Goal: Obtain resource: Download file/media

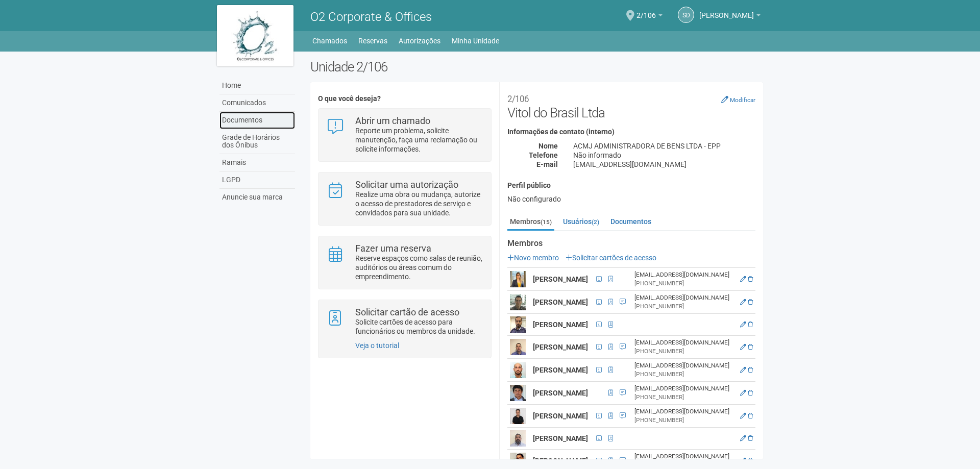
click at [264, 121] on link "Documentos" at bounding box center [258, 120] width 76 height 17
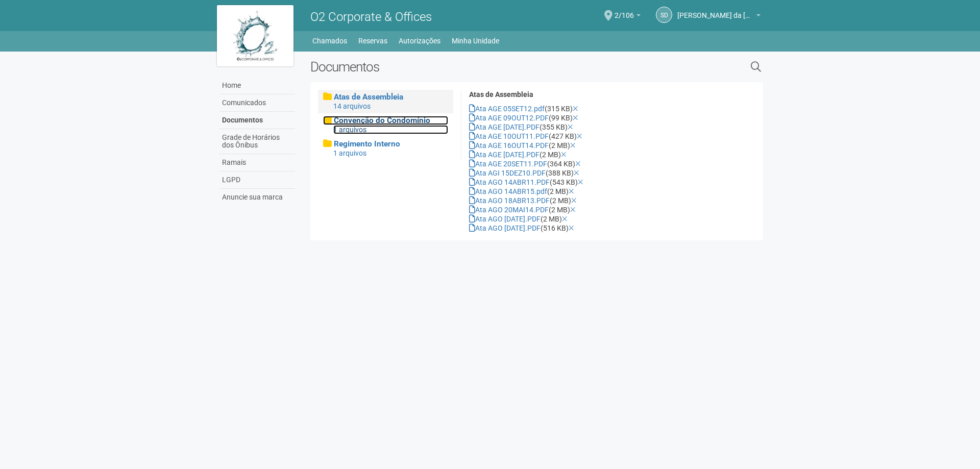
click at [406, 122] on span "Convenção do Condomínio" at bounding box center [382, 120] width 97 height 9
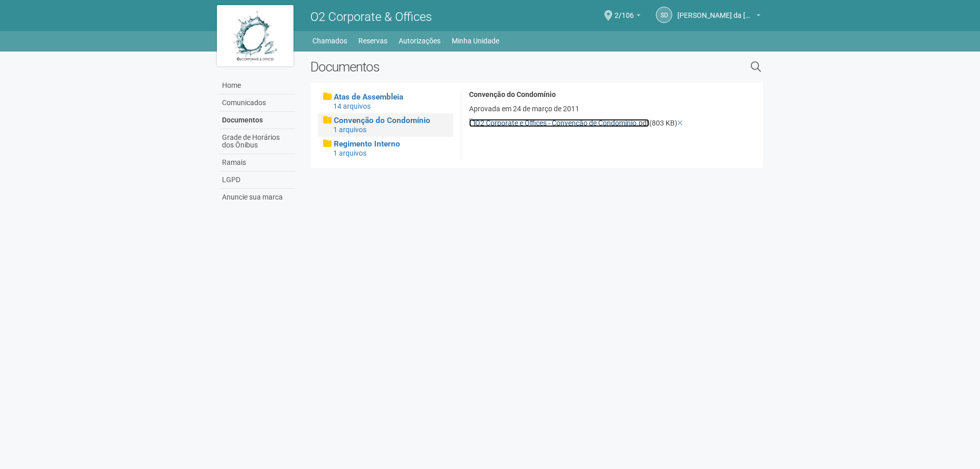
click at [499, 123] on link "O2 Corporate e Offices - Convenção de Condomínio.pdf" at bounding box center [559, 123] width 180 height 8
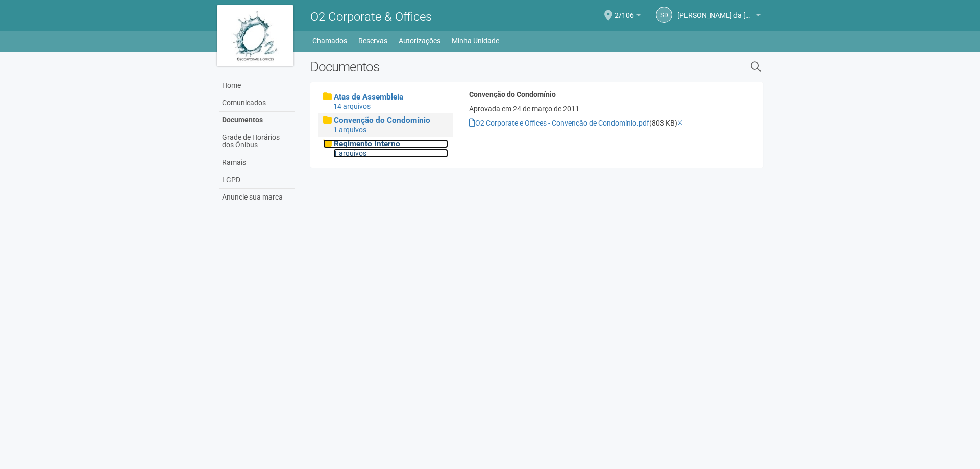
click at [362, 150] on div "1 arquivos" at bounding box center [390, 153] width 115 height 9
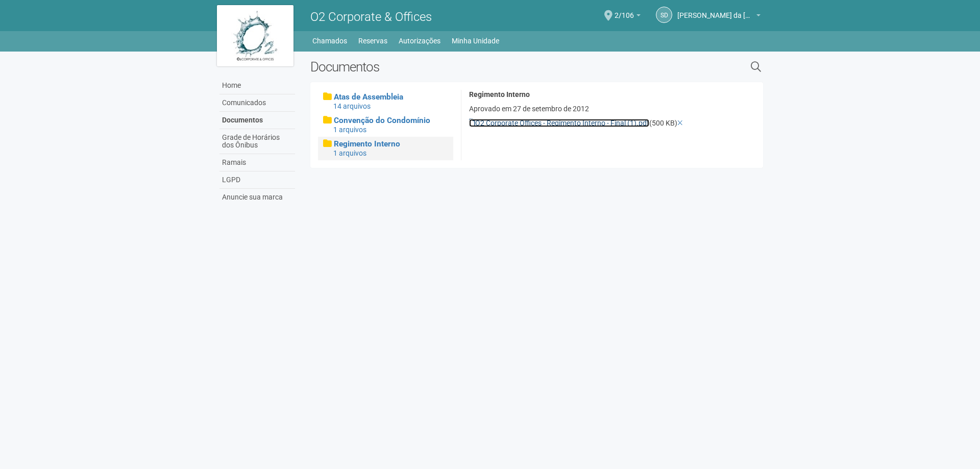
click at [488, 124] on link "O2 Corporate Offices - Regimento Interno - Final (1).pdf" at bounding box center [559, 123] width 180 height 8
